Goal: Task Accomplishment & Management: Use online tool/utility

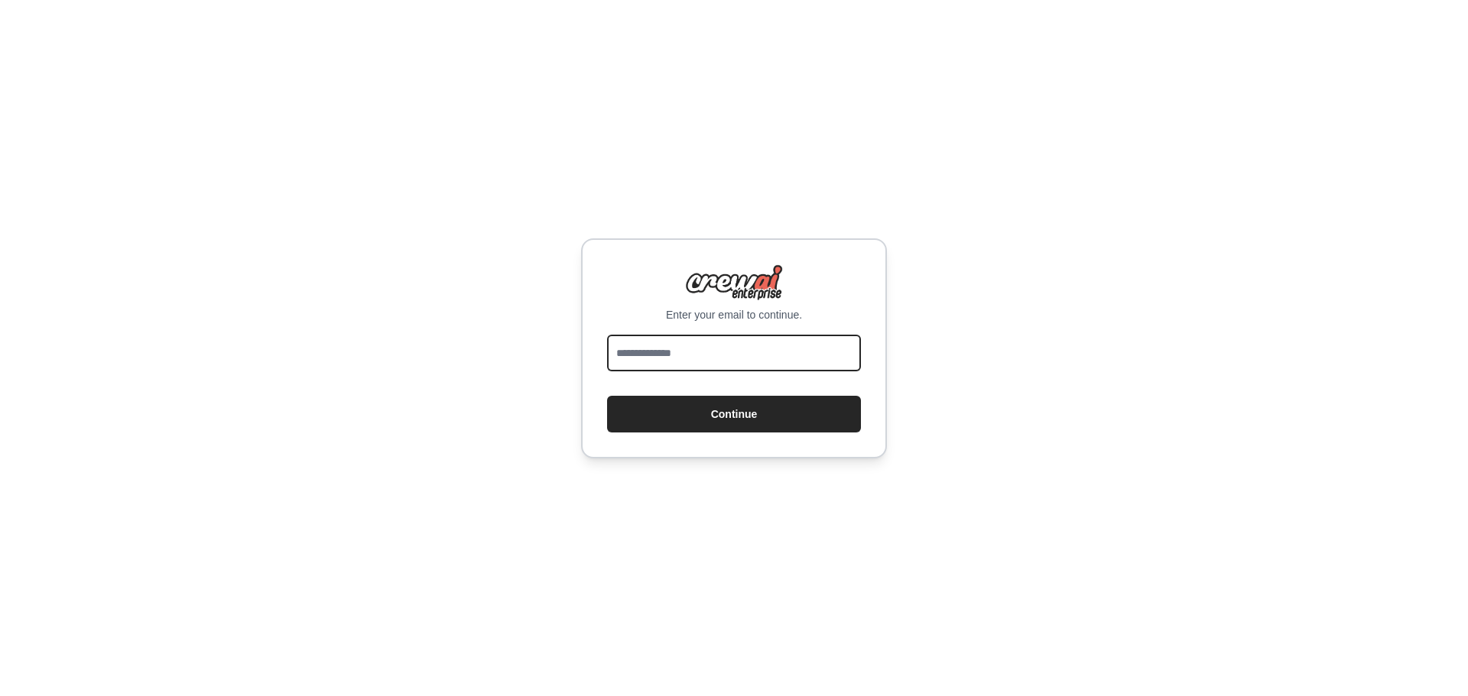
click at [687, 357] on input "email" at bounding box center [734, 353] width 254 height 37
type input "**********"
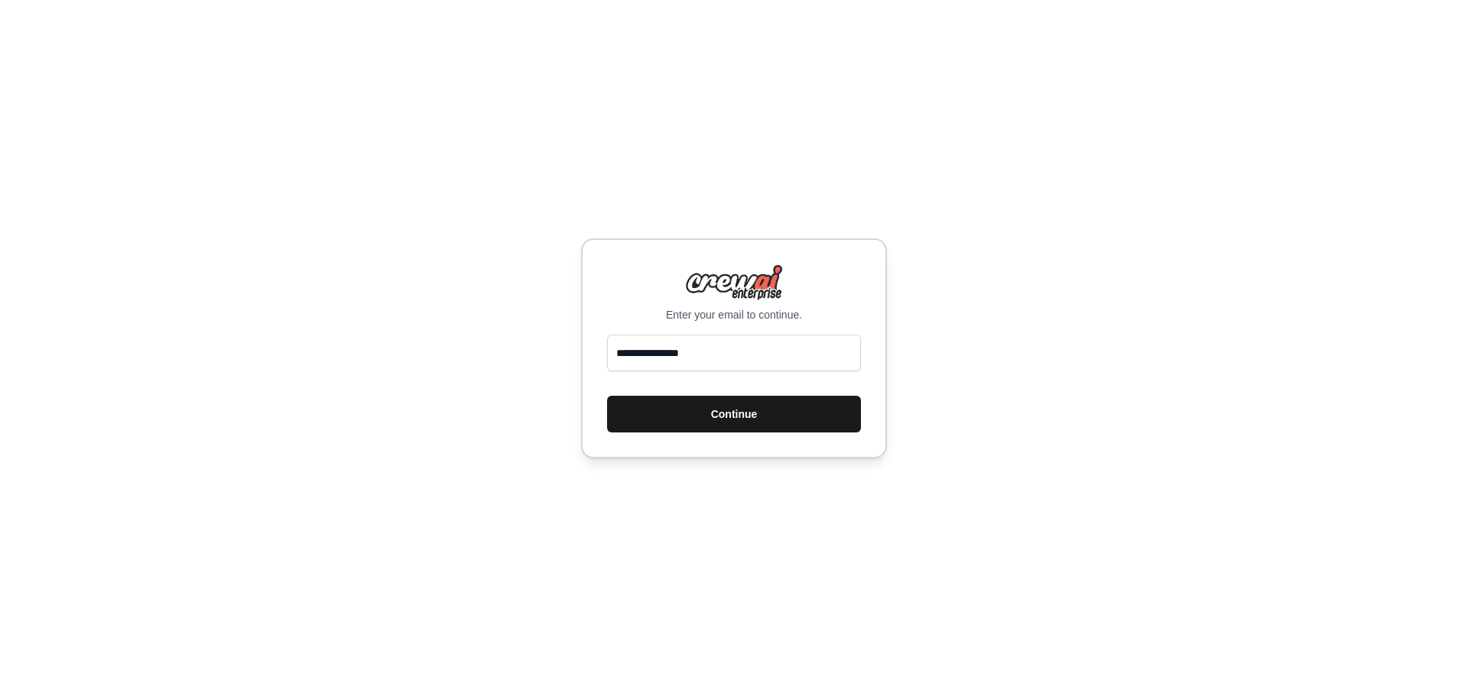
click at [668, 412] on button "Continue" at bounding box center [734, 414] width 254 height 37
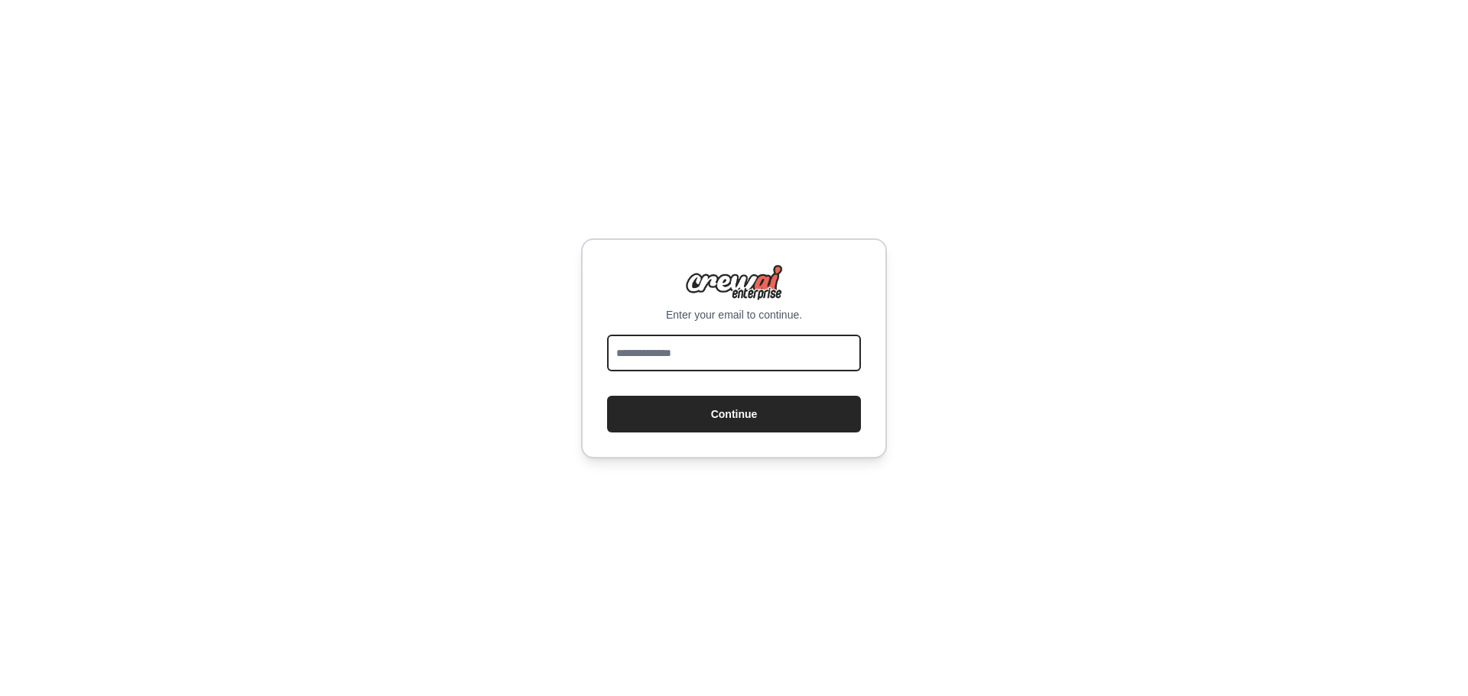
click at [713, 352] on input "email" at bounding box center [734, 353] width 254 height 37
type input "**********"
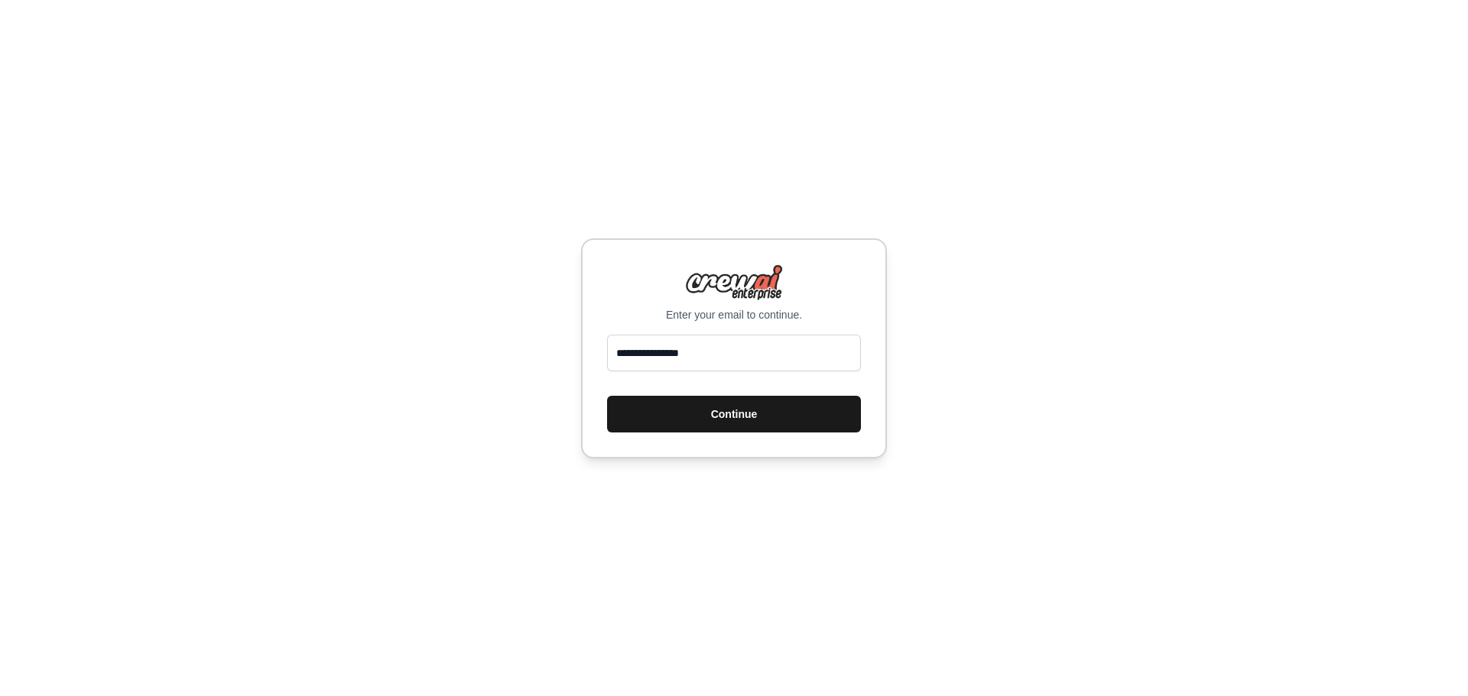
click at [677, 408] on button "Continue" at bounding box center [734, 414] width 254 height 37
click at [385, 365] on div "**********" at bounding box center [734, 348] width 1468 height 696
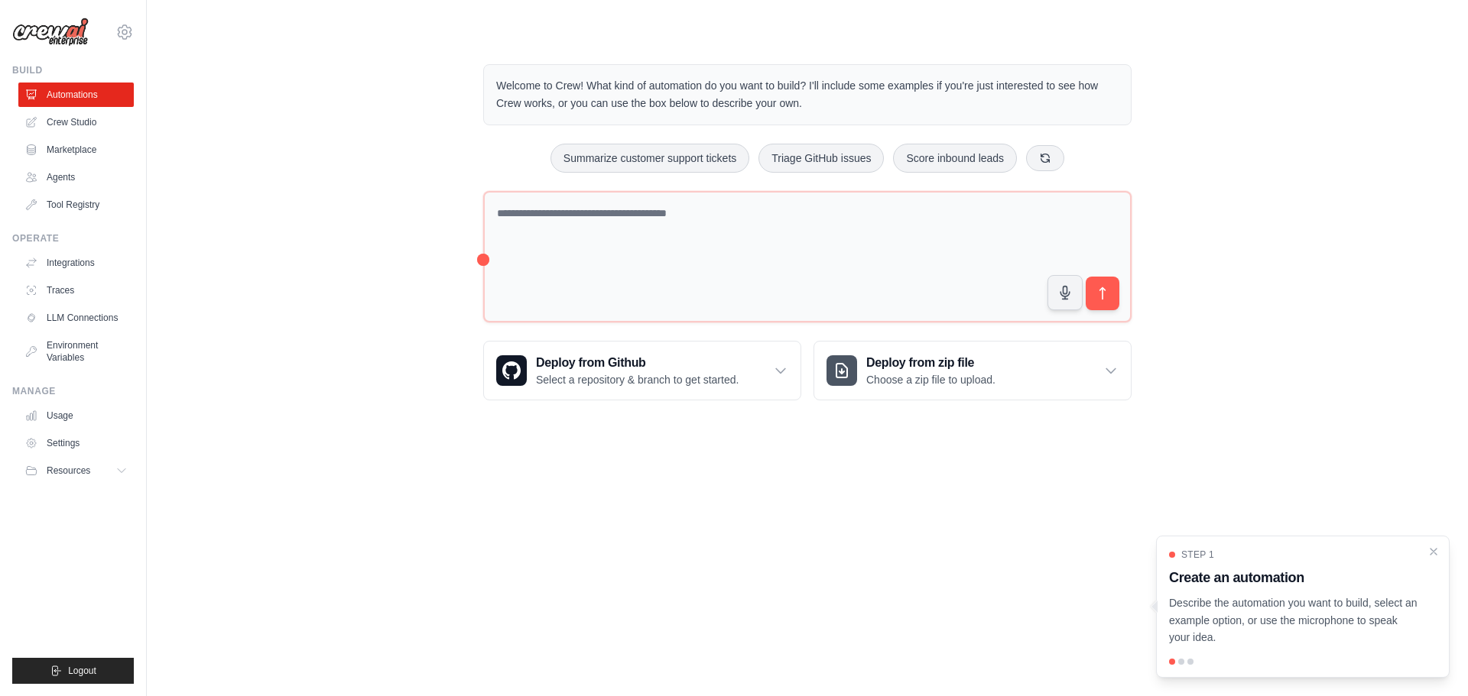
click at [268, 235] on div "Welcome to Crew! What kind of automation do you want to build? I'll include som…" at bounding box center [807, 232] width 1272 height 385
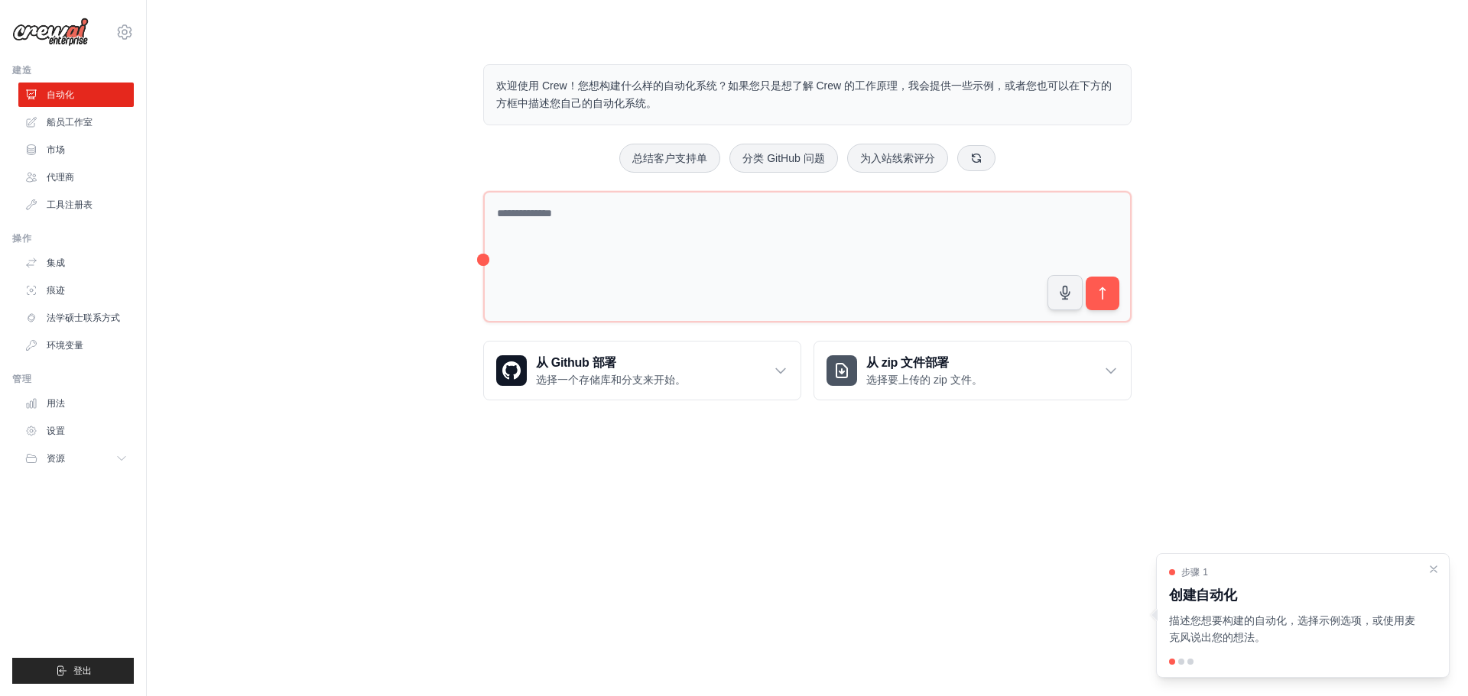
click at [333, 583] on body "[EMAIL_ADDRESS][DOMAIN_NAME] 设置 建造 自动化 船员工作室" at bounding box center [734, 348] width 1468 height 696
click at [335, 570] on body "[EMAIL_ADDRESS][DOMAIN_NAME] 设置 建造 自动化 船员工作室" at bounding box center [734, 348] width 1468 height 696
click at [343, 521] on body "[EMAIL_ADDRESS][DOMAIN_NAME] 设置 建造 自动化 船员工作室" at bounding box center [734, 348] width 1468 height 696
click at [613, 566] on body "[EMAIL_ADDRESS][DOMAIN_NAME] 设置 建造 自动化 船员工作室" at bounding box center [734, 348] width 1468 height 696
click at [1434, 570] on icon "关闭演练" at bounding box center [1433, 568] width 7 height 7
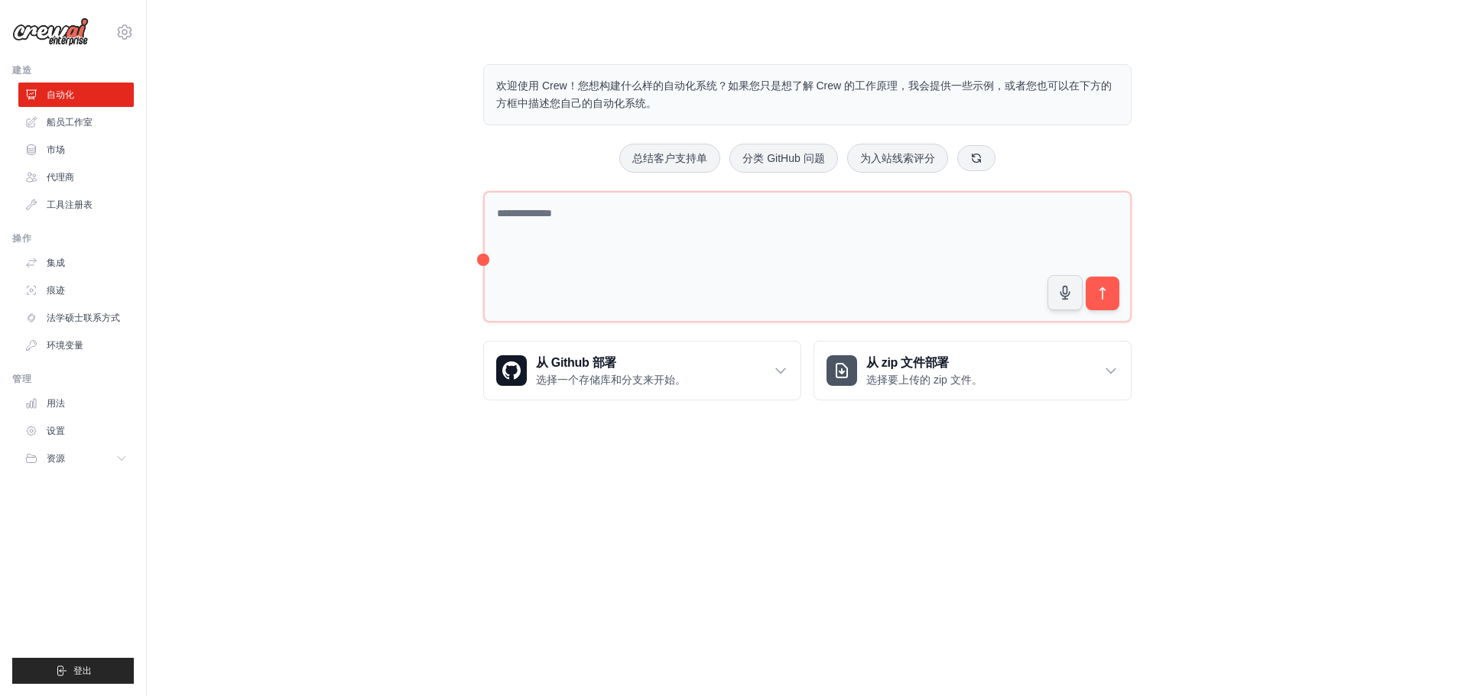
click at [697, 554] on body "leip19125@gmail.com 设置 建造 自动化 船员工作室" at bounding box center [734, 348] width 1468 height 696
click at [236, 150] on div "欢迎使用 Crew！您想构建什么样的自动化系统？如果您只是想了解 Crew 的工作原理，我会提供一些示例，或者您也可以在下方的方框中描述您自己的自动化系统。 …" at bounding box center [807, 232] width 1272 height 385
click at [517, 88] on font "欢迎使用 Crew！您想构建什么样的自动化系统？如果您只是想了解 Crew 的工作原理，我会提供一些示例，或者您也可以在下方的方框中描述您自己的自动化系统。" at bounding box center [803, 95] width 615 height 30
click at [376, 106] on div "欢迎使用 Crew！您想构建什么样的自动化系统？如果您只是想了解 Crew 的工作原理，我会提供一些示例，或者您也可以在下方的方框中描述您自己的自动化系统。 …" at bounding box center [807, 232] width 1272 height 385
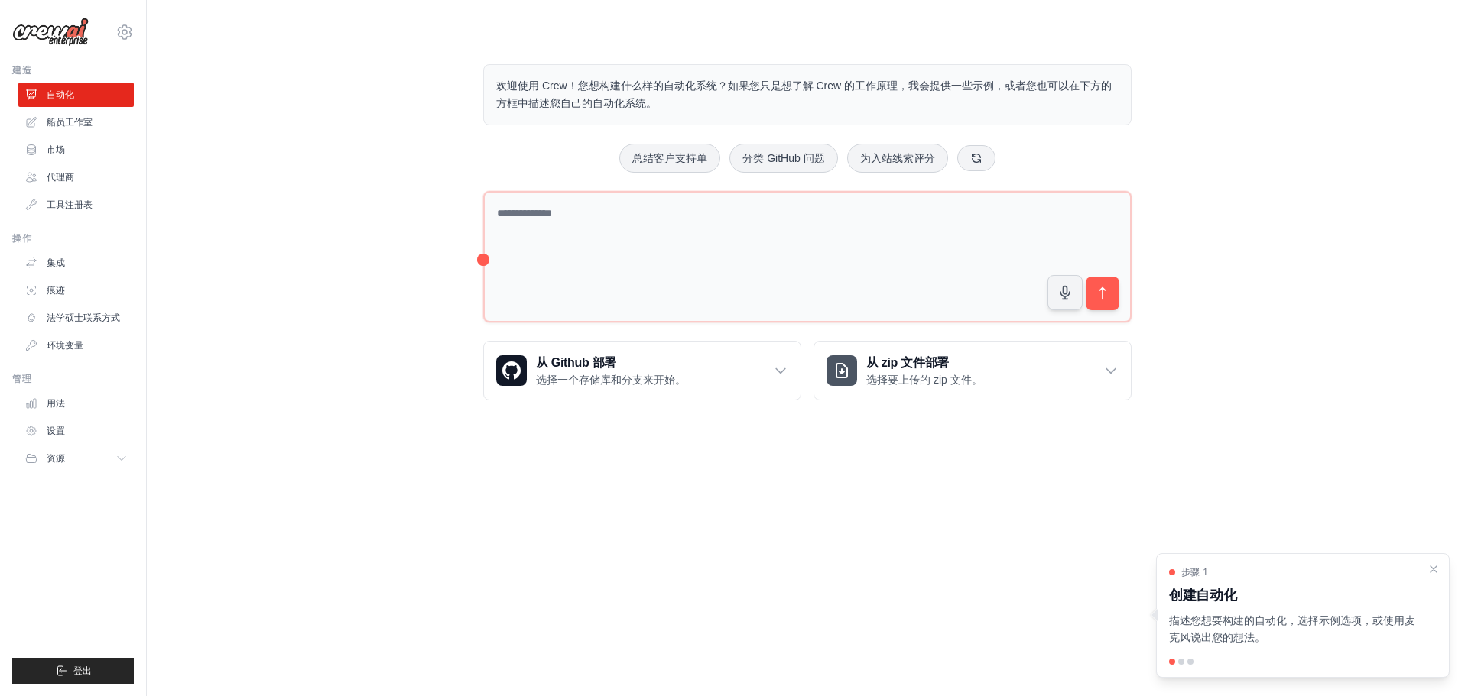
click at [369, 131] on div "欢迎使用 Crew！您想构建什么样的自动化系统？如果您只是想了解 Crew 的工作原理，我会提供一些示例，或者您也可以在下方的方框中描述您自己的自动化系统。 …" at bounding box center [807, 232] width 1272 height 385
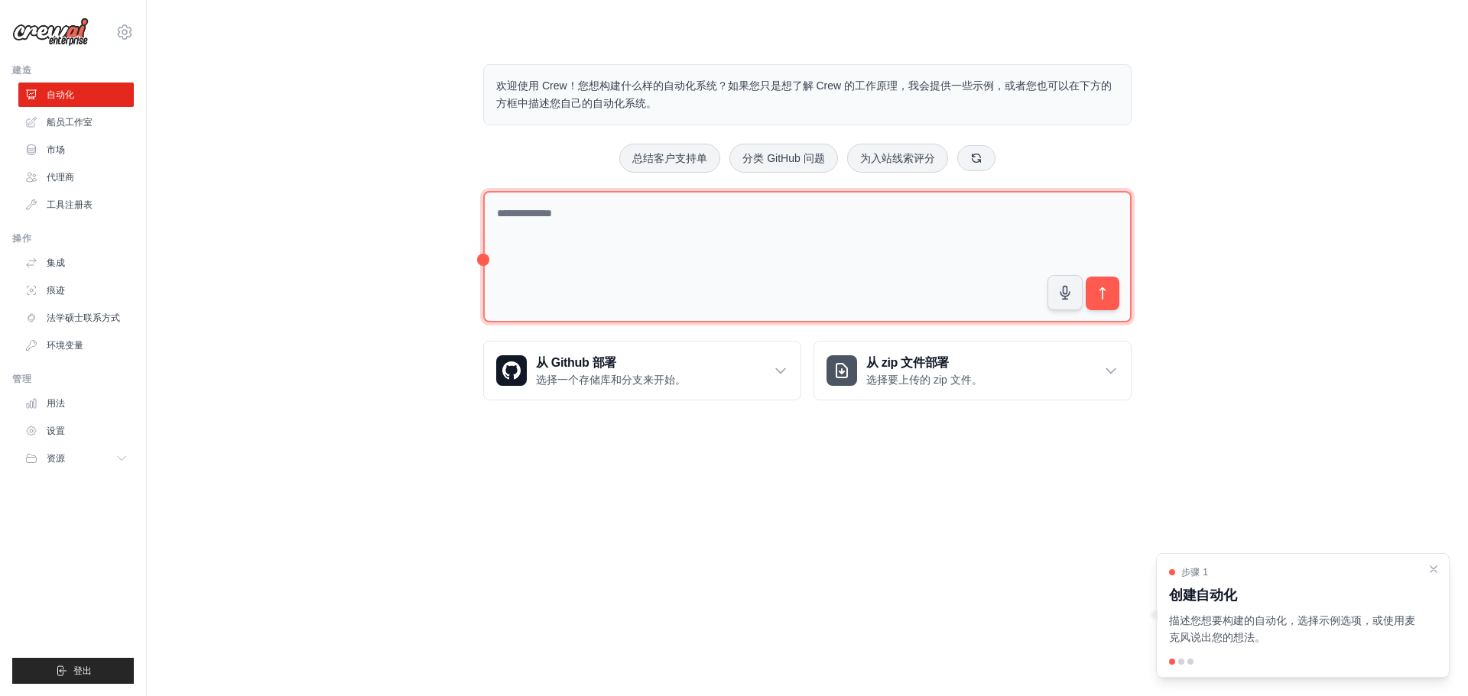
click at [588, 249] on textarea at bounding box center [807, 257] width 648 height 132
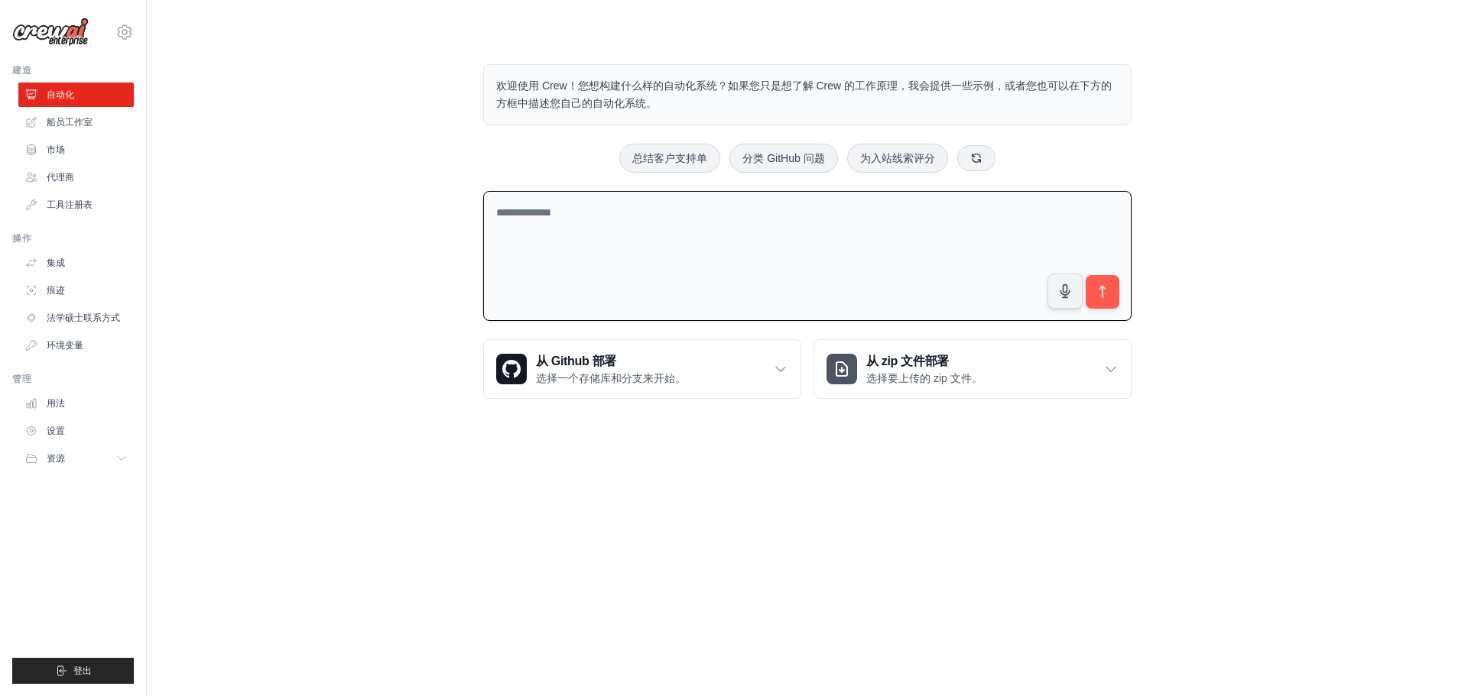
click at [374, 277] on div "欢迎使用 Crew！您想构建什么样的自动化系统？如果您只是想了解 Crew 的工作原理，我会提供一些示例，或者您也可以在下方的方框中描述您自己的自动化系统。 …" at bounding box center [807, 232] width 1272 height 384
click at [336, 313] on div "欢迎使用 Crew！您想构建什么样的自动化系统？如果您只是想了解 Crew 的工作原理，我会提供一些示例，或者您也可以在下方的方框中描述您自己的自动化系统。 …" at bounding box center [807, 232] width 1272 height 384
click at [79, 127] on font "船员工作室" at bounding box center [71, 122] width 46 height 11
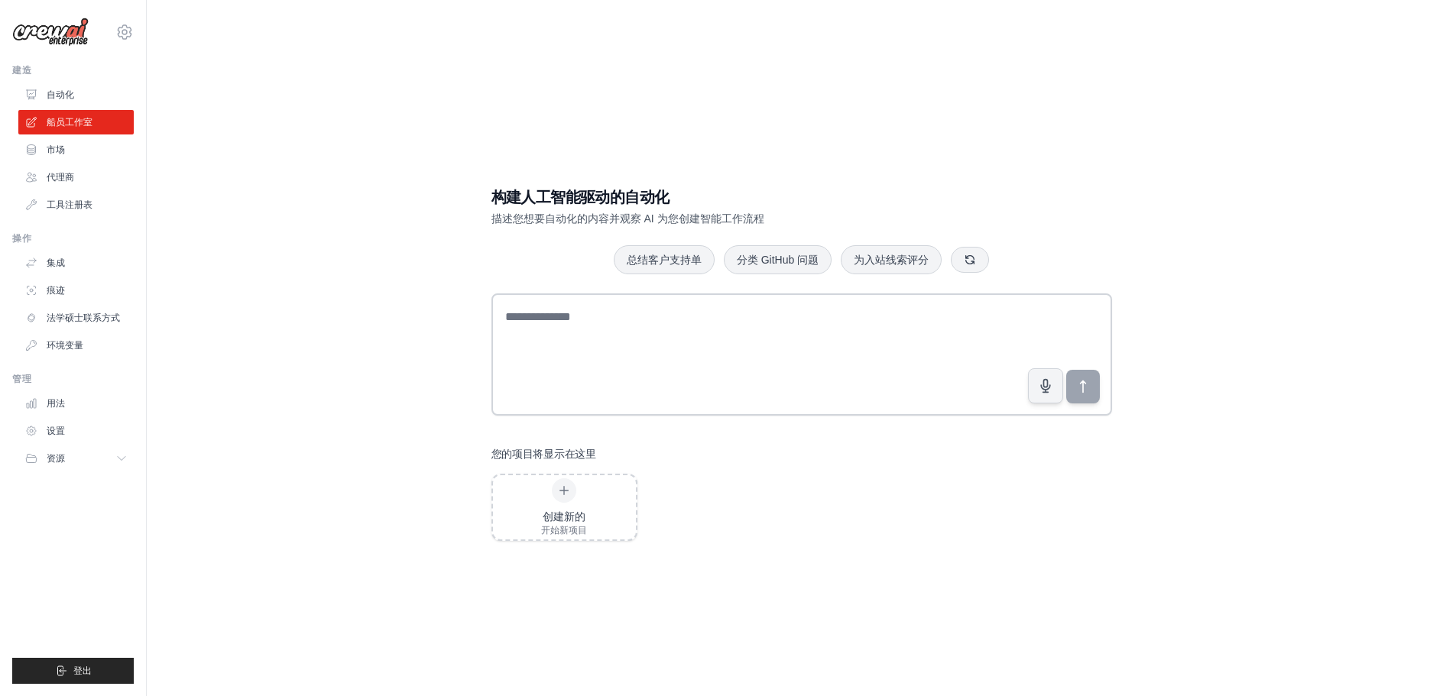
click at [58, 149] on font "市场" at bounding box center [56, 149] width 18 height 11
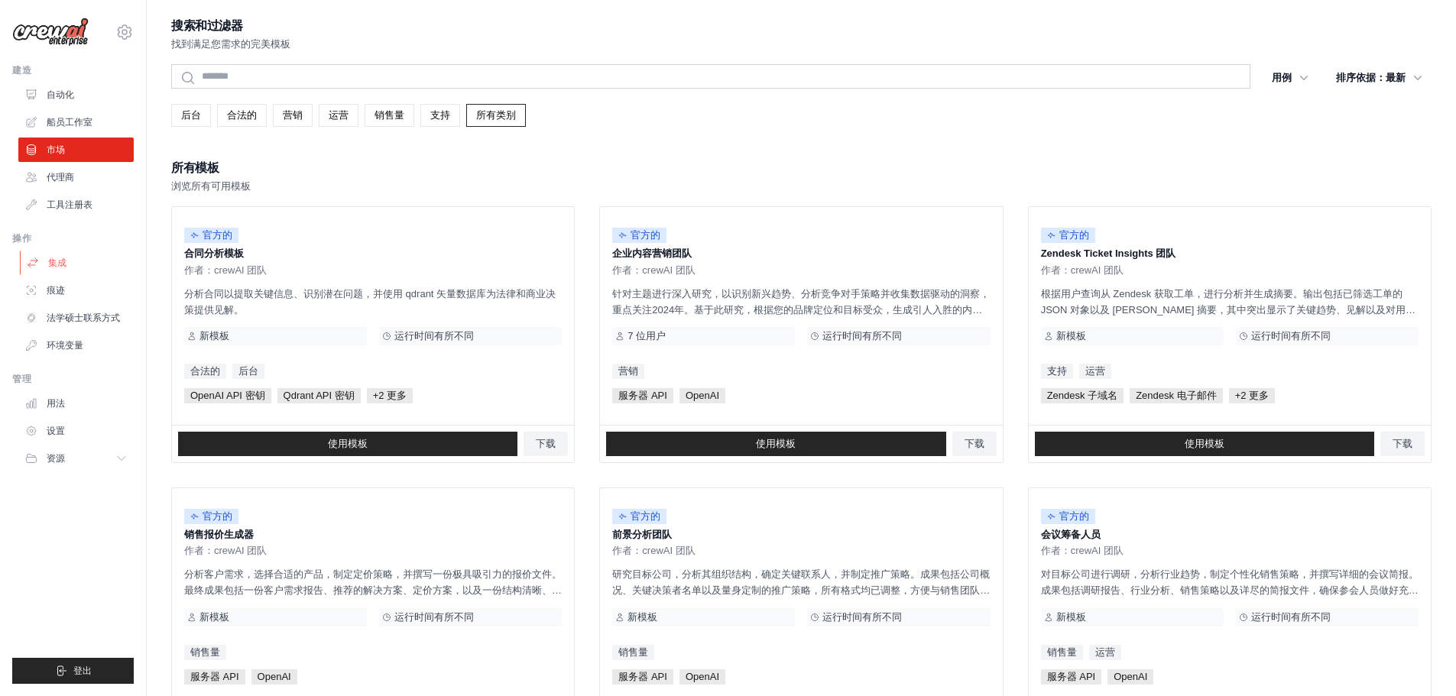
click at [70, 263] on link "集成" at bounding box center [77, 263] width 115 height 24
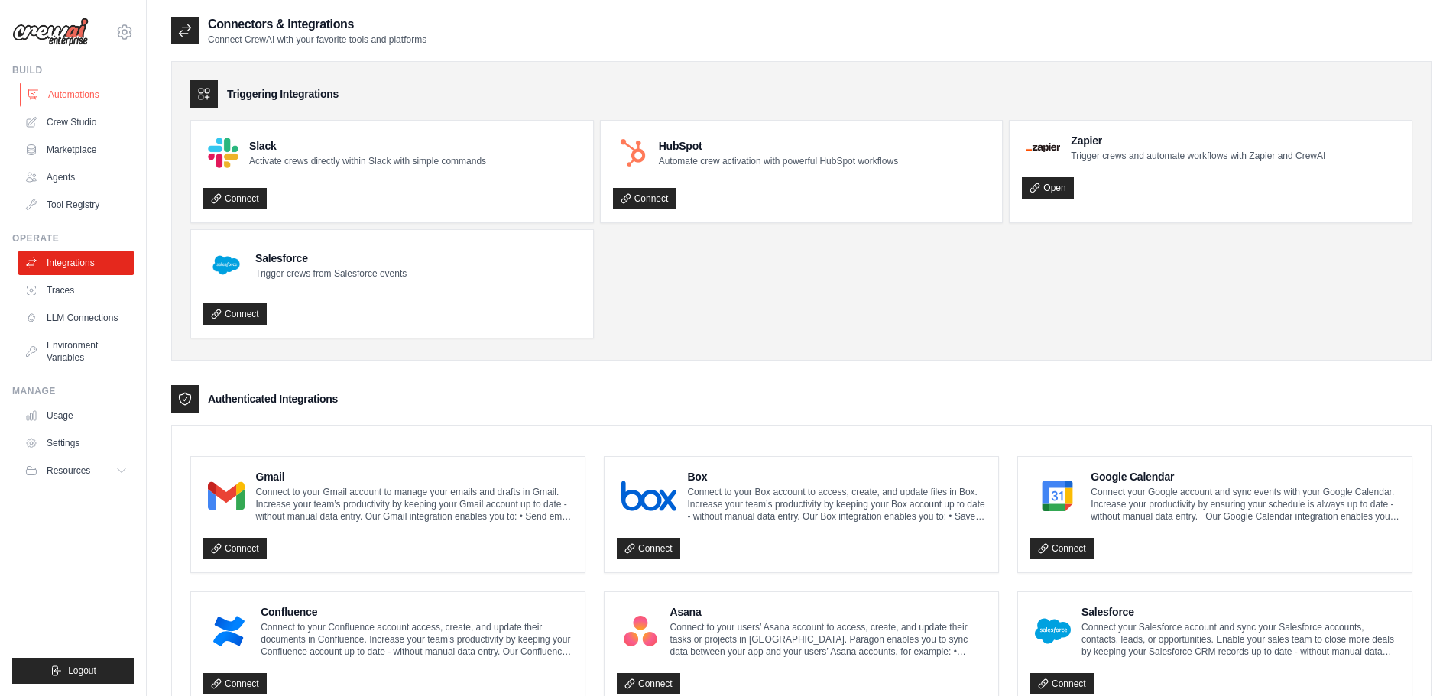
click at [73, 100] on link "Automations" at bounding box center [77, 95] width 115 height 24
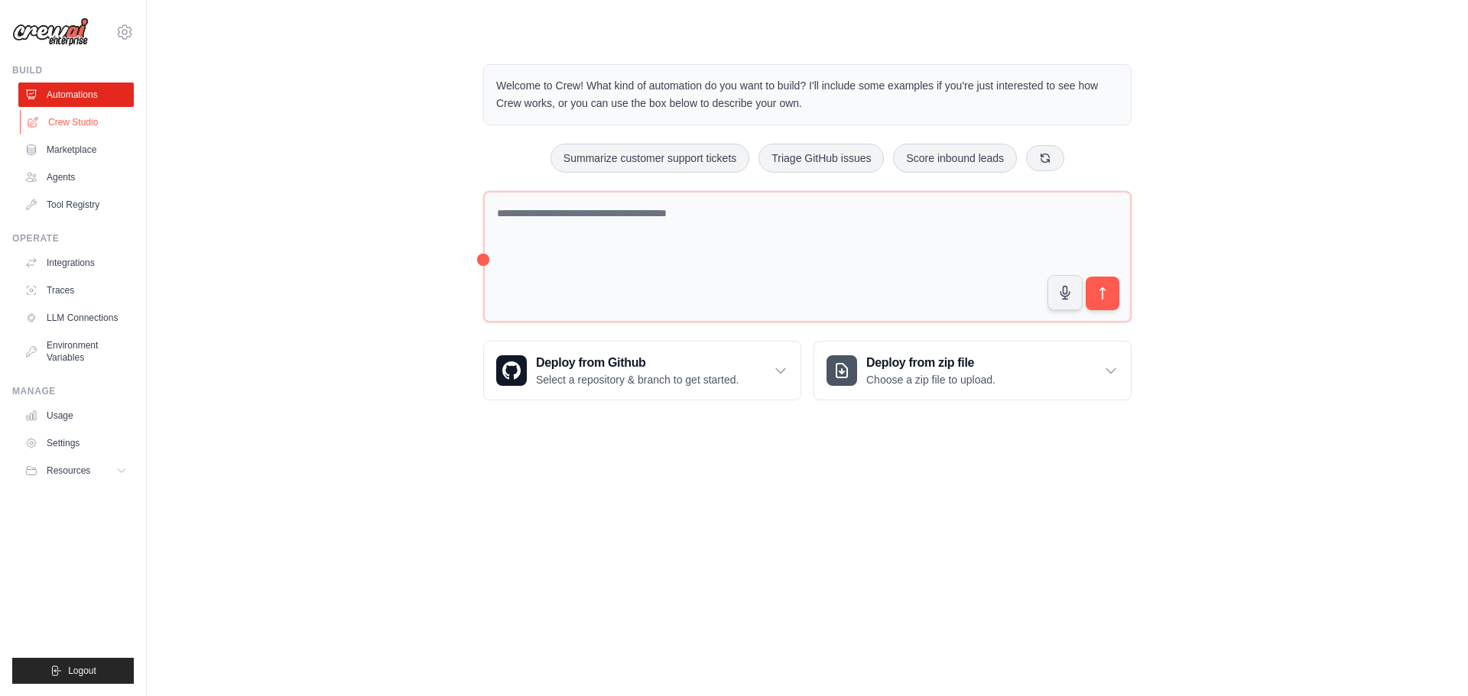
click at [73, 128] on link "Crew Studio" at bounding box center [77, 122] width 115 height 24
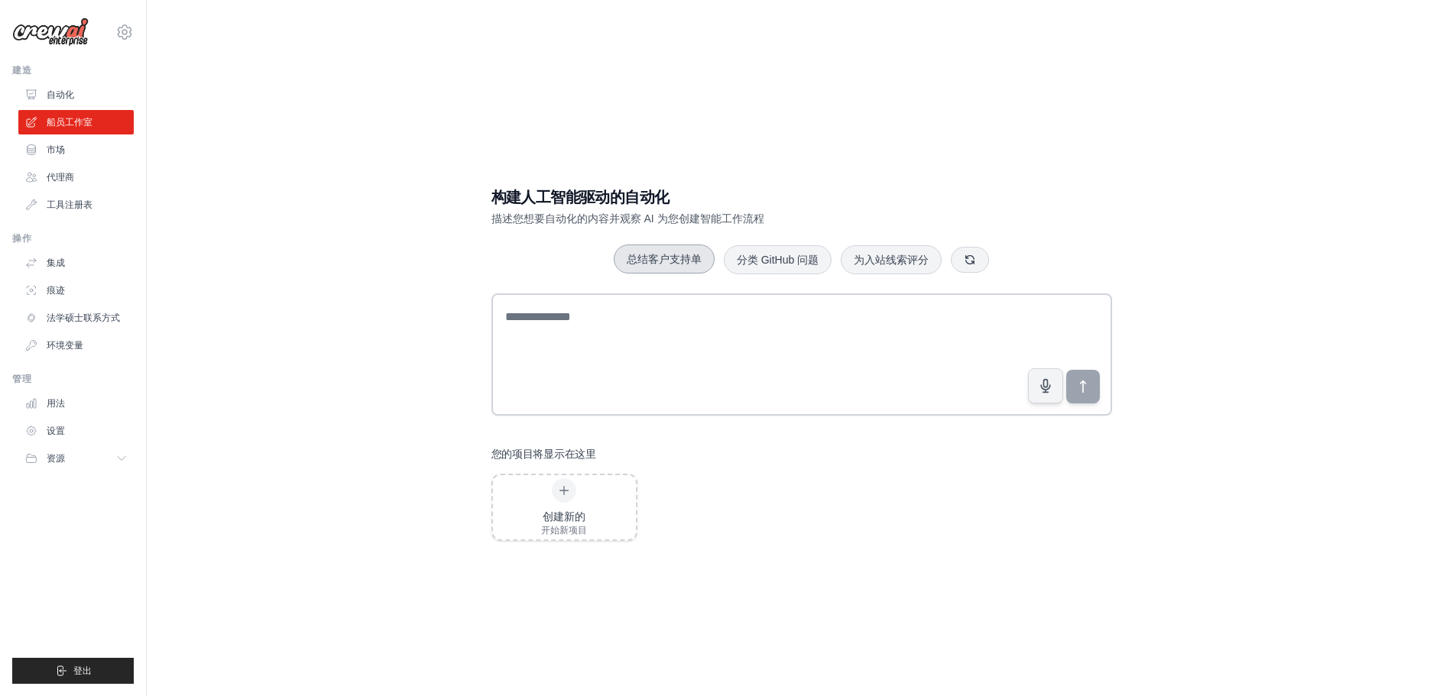
click at [662, 261] on font "总结客户支持单" at bounding box center [664, 259] width 75 height 12
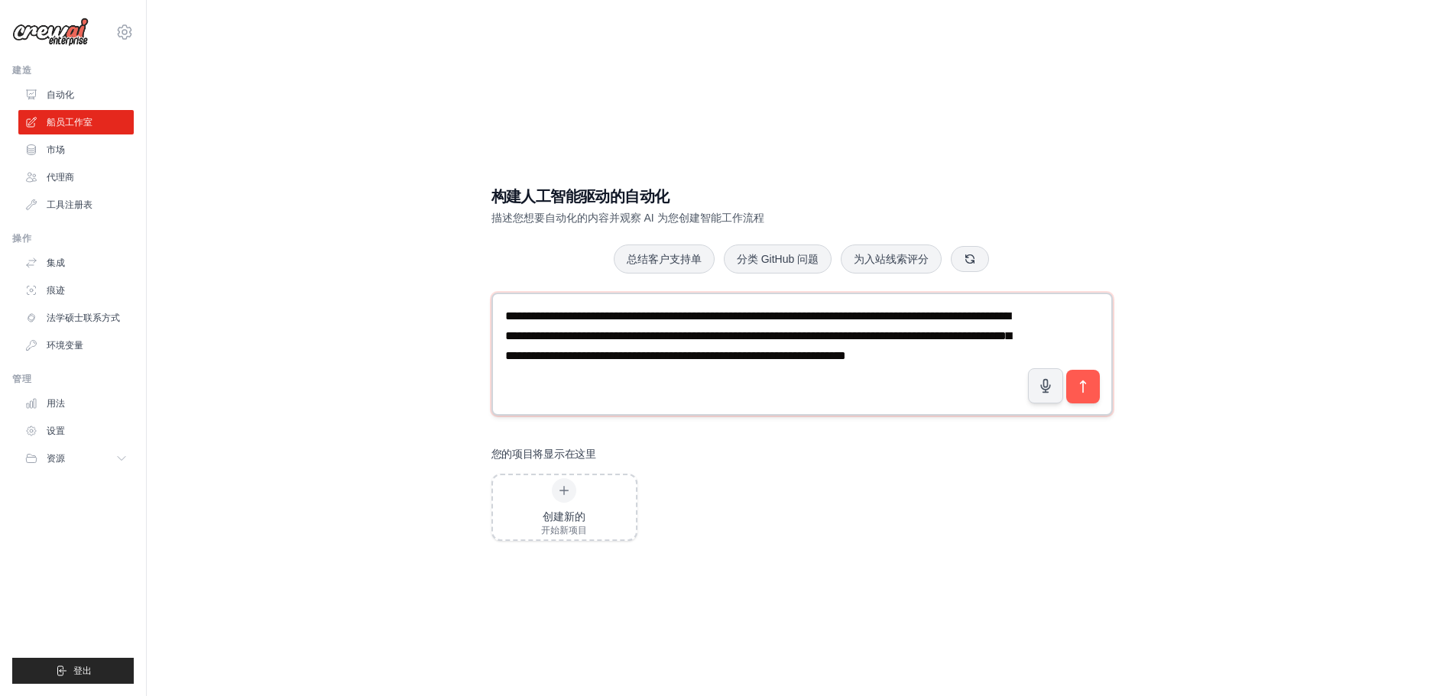
click at [786, 376] on textarea "**********" at bounding box center [803, 354] width 622 height 122
drag, startPoint x: 816, startPoint y: 378, endPoint x: 526, endPoint y: 287, distance: 303.7
click at [526, 286] on div "**********" at bounding box center [801, 363] width 657 height 404
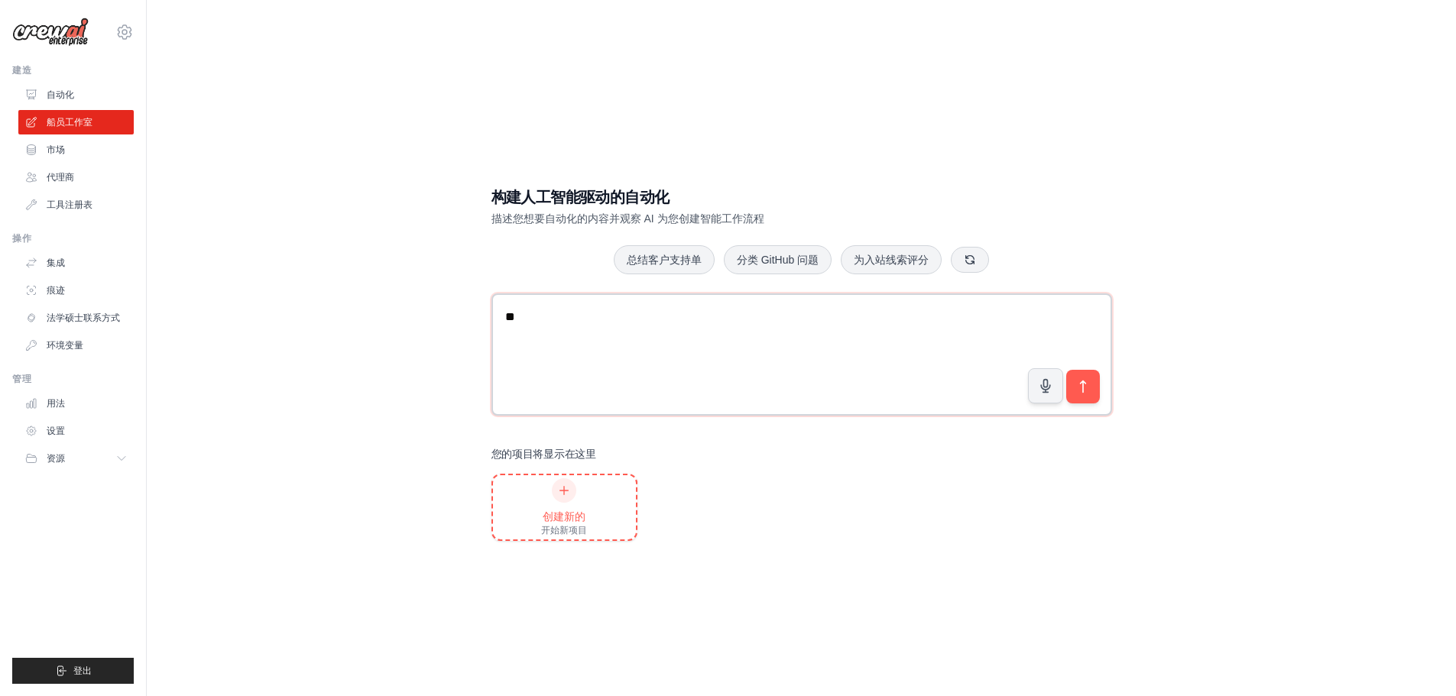
type textarea "*"
click at [559, 491] on icon at bounding box center [564, 491] width 12 height 12
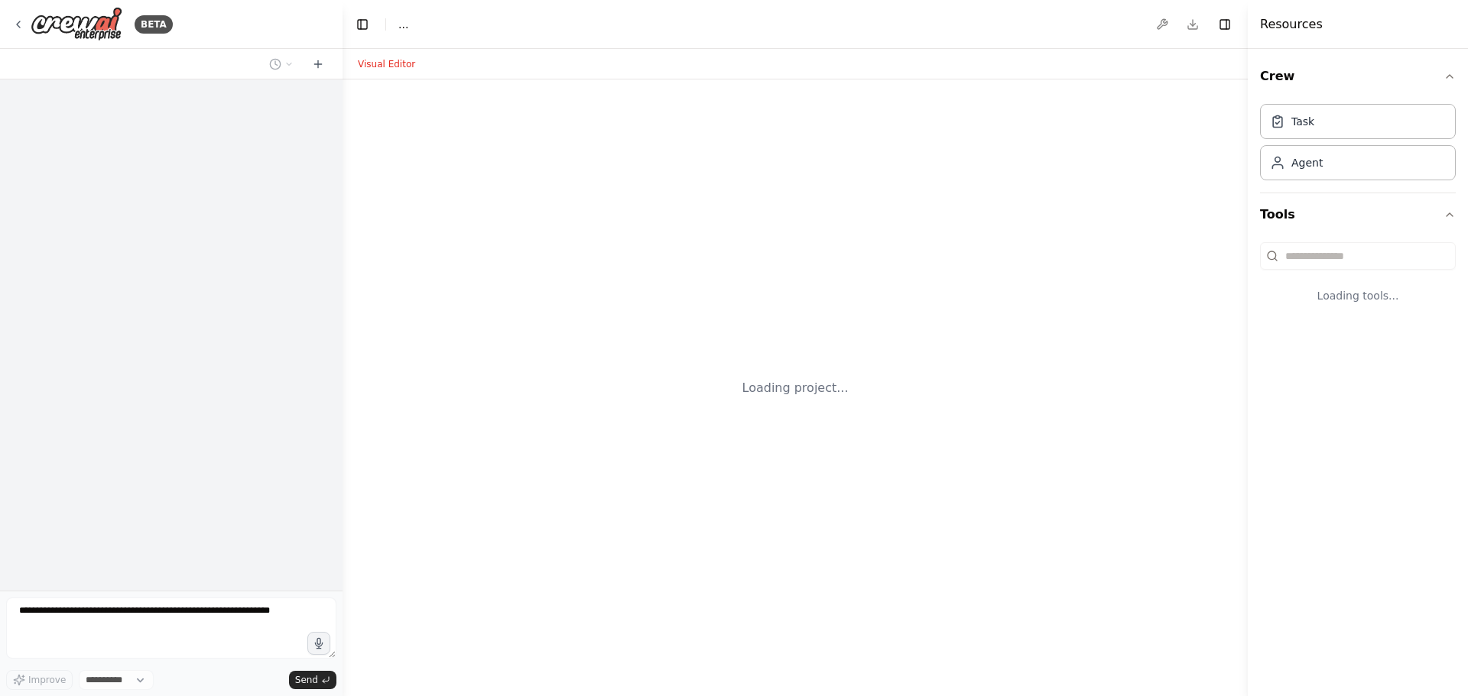
select select "****"
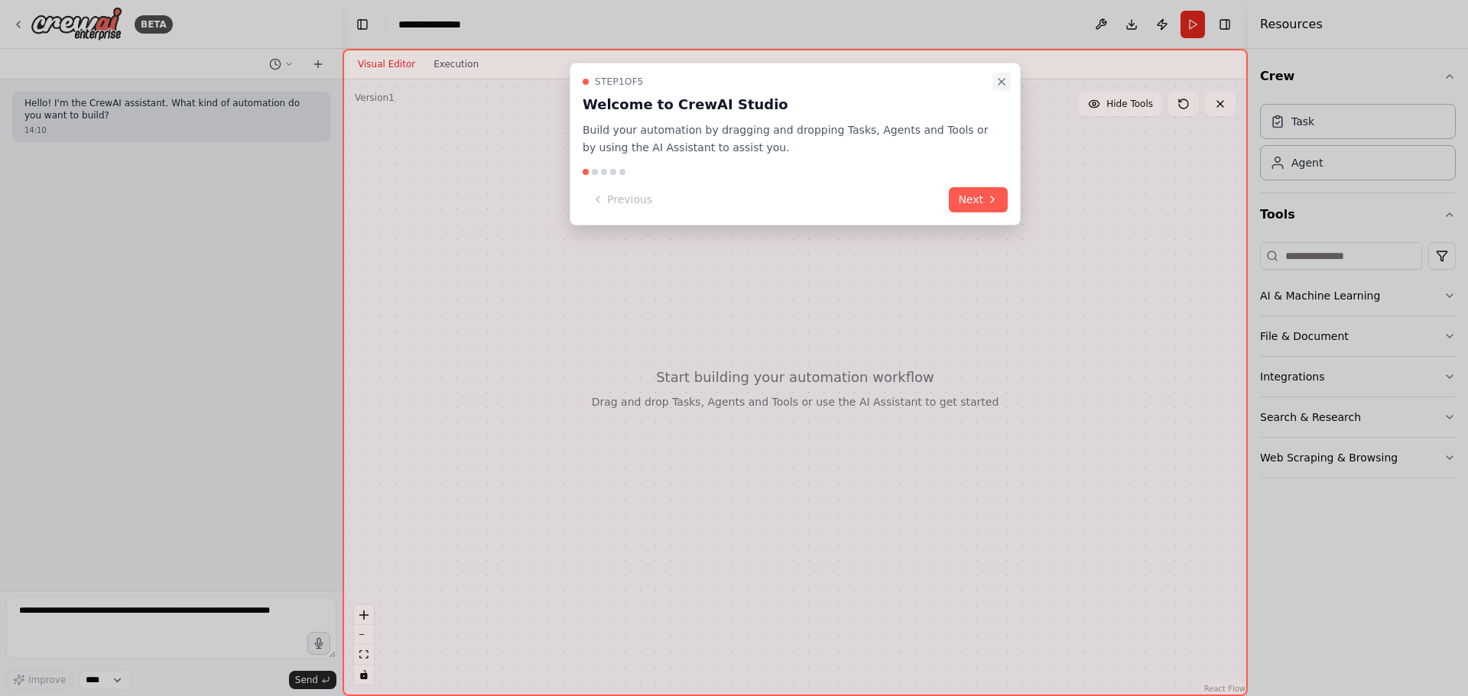
click at [1005, 80] on icon "Close walkthrough" at bounding box center [1001, 82] width 12 height 12
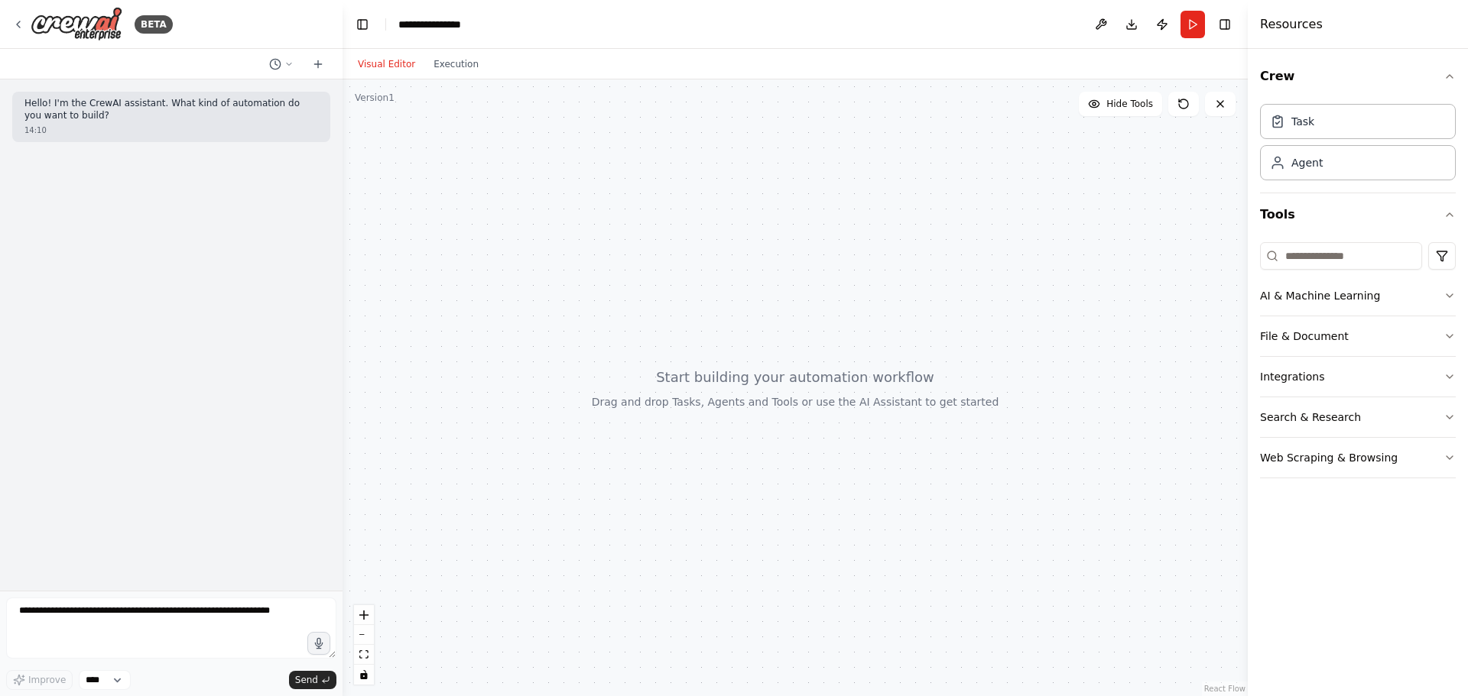
click at [72, 125] on div "14:10" at bounding box center [171, 130] width 294 height 11
click at [148, 618] on textarea at bounding box center [171, 628] width 330 height 61
click at [147, 501] on div "Hello! I'm the CrewAI assistant. What kind of automation do you want to build? …" at bounding box center [171, 335] width 342 height 511
click at [495, 120] on div at bounding box center [794, 388] width 905 height 617
click at [696, 252] on div at bounding box center [794, 388] width 905 height 617
